Goal: Task Accomplishment & Management: Manage account settings

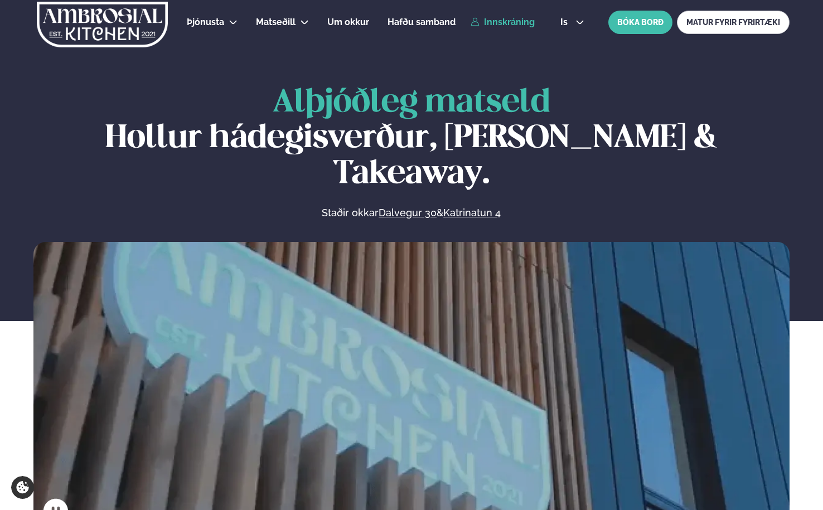
click at [524, 23] on link "Innskráning" at bounding box center [503, 22] width 64 height 10
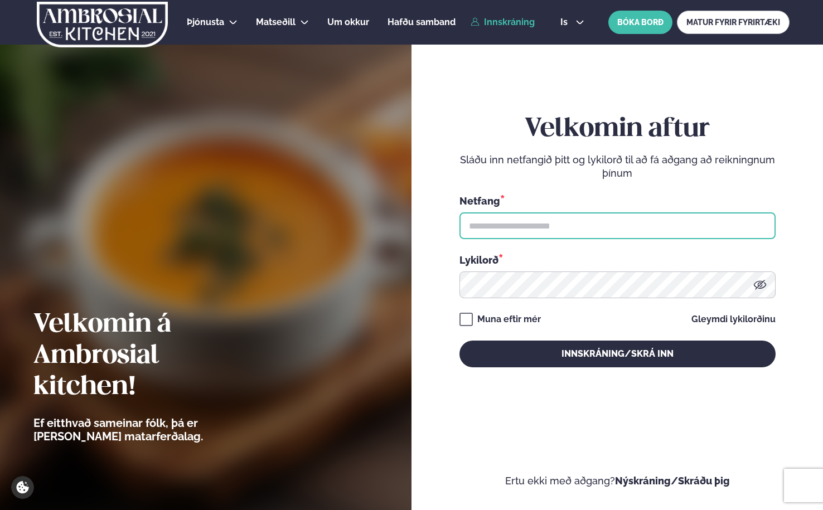
type input "**********"
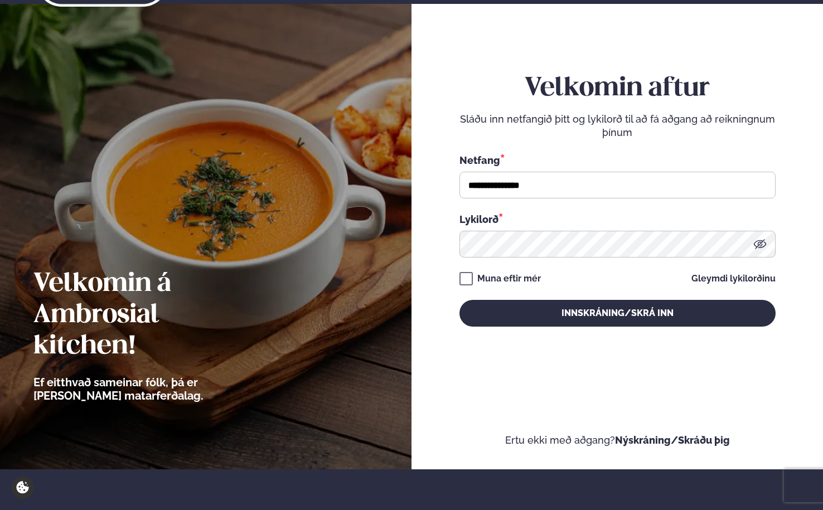
drag, startPoint x: 608, startPoint y: 338, endPoint x: 611, endPoint y: 332, distance: 6.2
click at [608, 337] on div "**********" at bounding box center [618, 199] width 316 height 449
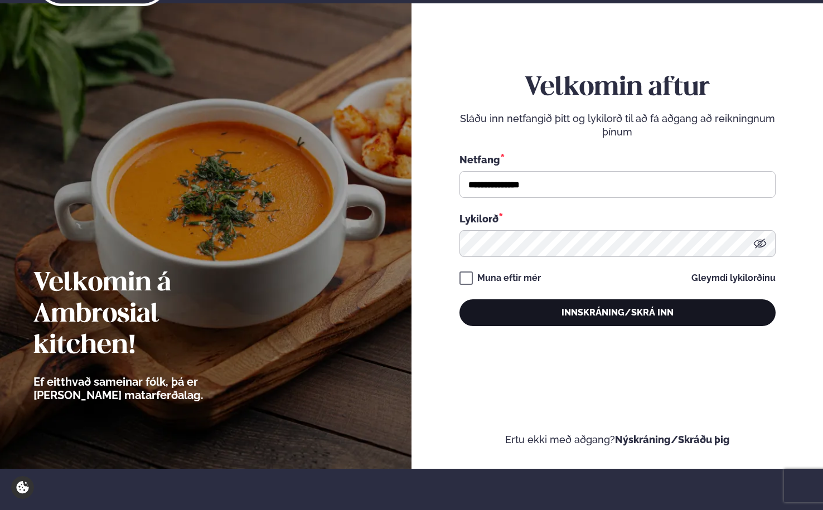
click at [611, 316] on button "Innskráning/Skrá inn" at bounding box center [618, 312] width 316 height 27
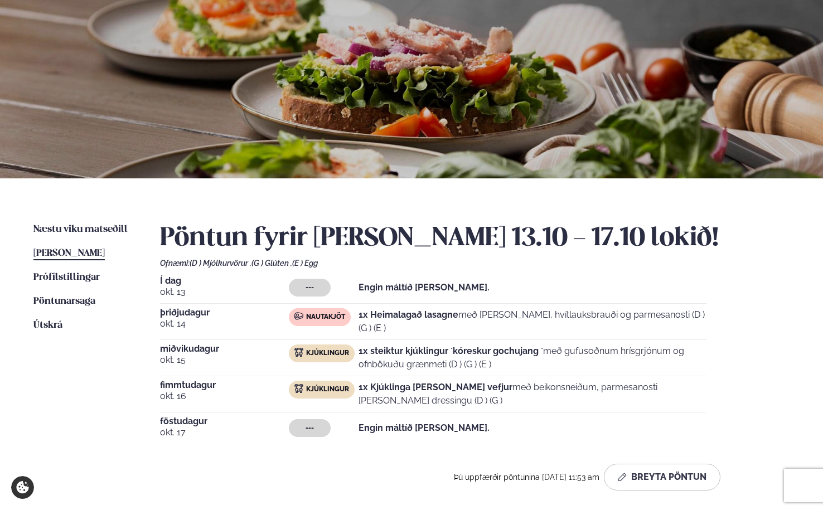
scroll to position [69, 0]
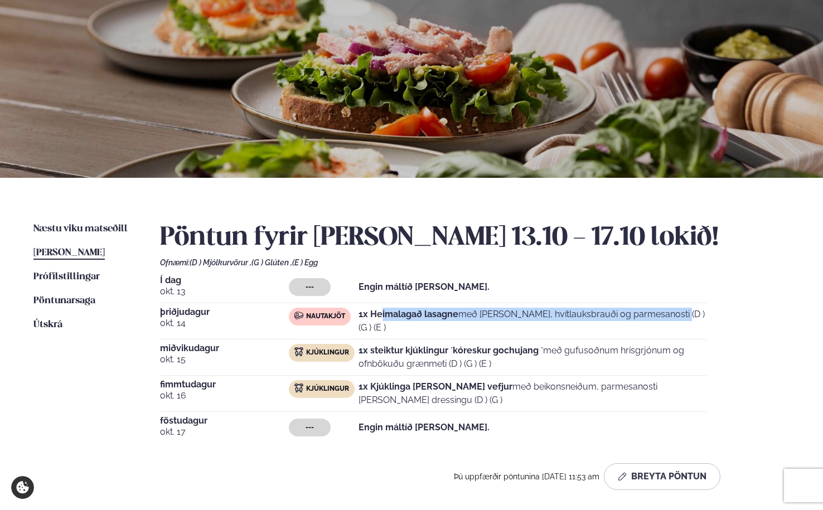
drag, startPoint x: 383, startPoint y: 315, endPoint x: 628, endPoint y: 318, distance: 245.9
click at [623, 317] on p "1x Heimalagað lasagne með basil pesto, hvítlauksbrauði og parmesanosti (D ) (G …" at bounding box center [533, 321] width 348 height 27
drag, startPoint x: 405, startPoint y: 355, endPoint x: 526, endPoint y: 360, distance: 121.7
click at [526, 360] on p "1x steiktur kjúklingur ´kóreskur gochujang ´ með gufusoðnum hrísgrjónum og ofnb…" at bounding box center [533, 357] width 348 height 27
click at [533, 360] on p "1x steiktur kjúklingur ´kóreskur gochujang ´ með gufusoðnum hrísgrjónum og ofnb…" at bounding box center [533, 357] width 348 height 27
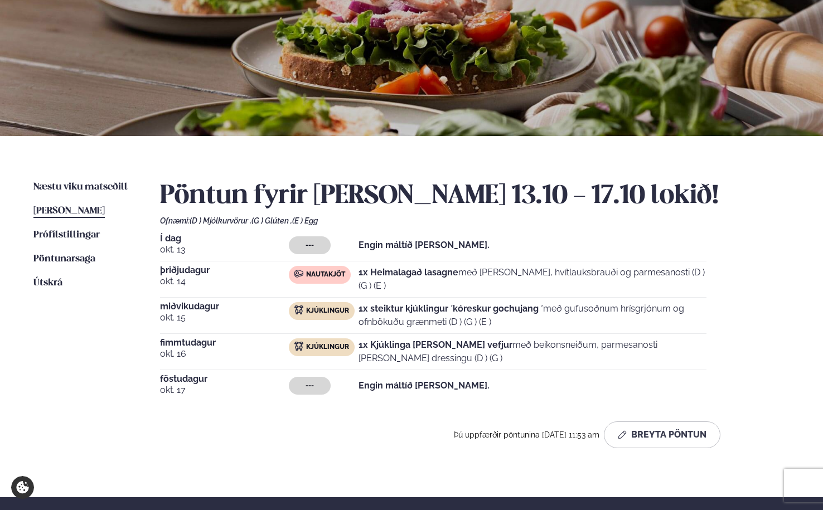
scroll to position [115, 0]
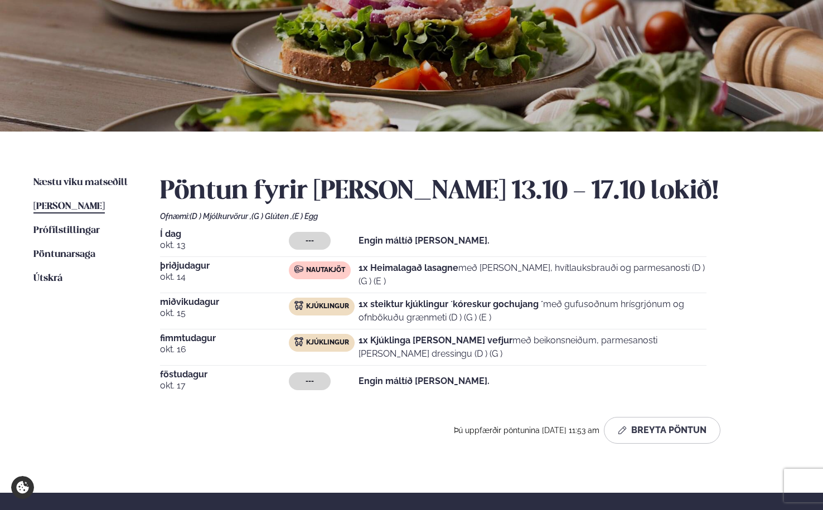
drag, startPoint x: 460, startPoint y: 350, endPoint x: 386, endPoint y: 344, distance: 73.9
click at [386, 344] on p "1x Kjúklinga [PERSON_NAME] vefjur með beikonsneiðum, parmesanosti [PERSON_NAME]…" at bounding box center [533, 347] width 348 height 27
click at [384, 344] on strong "1x Kjúklinga [PERSON_NAME] vefjur" at bounding box center [436, 340] width 154 height 11
